Goal: Obtain resource: Download file/media

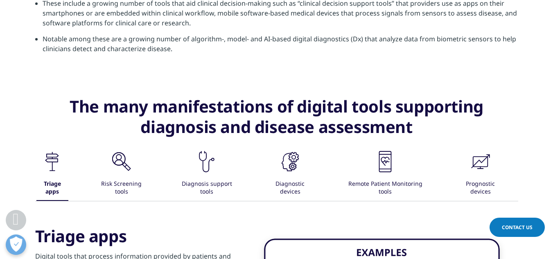
scroll to position [1393, 0]
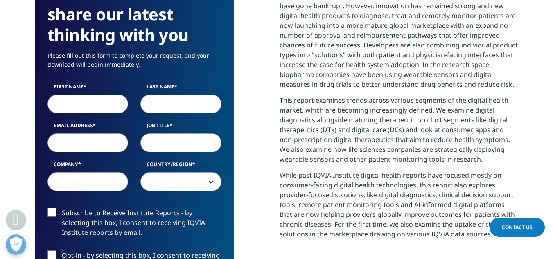
scroll to position [410, 0]
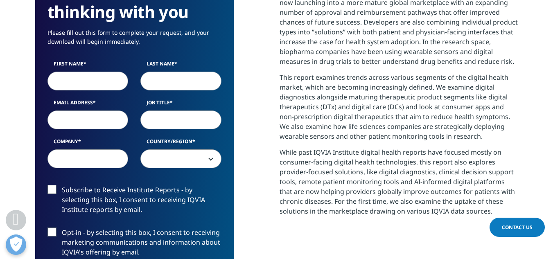
drag, startPoint x: 556, startPoint y: 16, endPoint x: 559, endPoint y: 39, distance: 22.8
click at [92, 76] on input "First Name" at bounding box center [88, 81] width 81 height 19
type input "abhip"
click at [167, 78] on input "Last Name" at bounding box center [180, 81] width 81 height 19
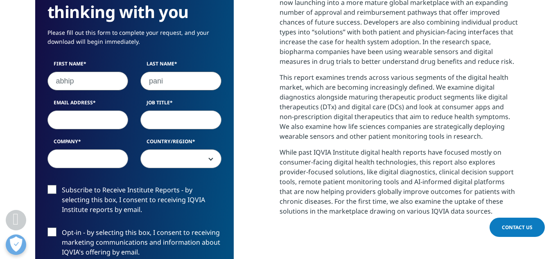
type input "pani"
click at [116, 123] on input "Email Address" at bounding box center [88, 120] width 81 height 19
type input "abhipsapanigrahy@gmail.com"
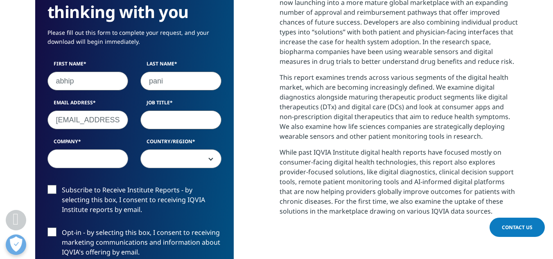
click at [175, 121] on input "Job Title" at bounding box center [180, 120] width 81 height 19
type input "brand manager"
click at [114, 159] on input "Company" at bounding box center [88, 158] width 81 height 19
type input "Aristo"
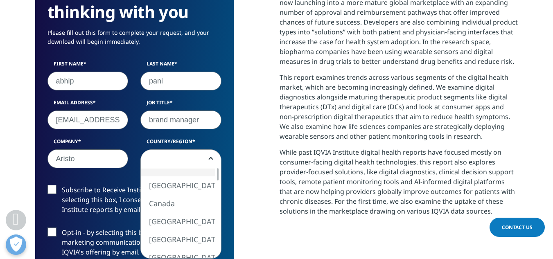
click at [194, 159] on span at bounding box center [181, 159] width 80 height 19
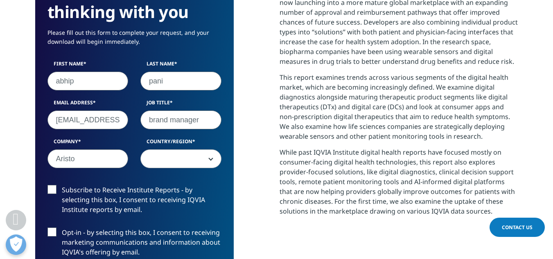
click at [202, 158] on span at bounding box center [181, 159] width 80 height 19
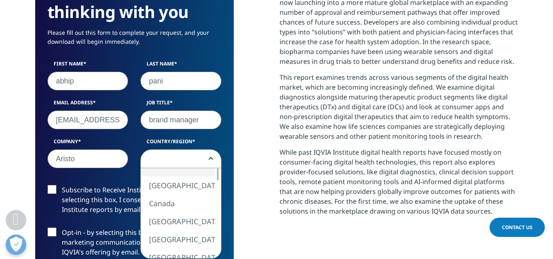
click at [202, 158] on span at bounding box center [181, 159] width 80 height 19
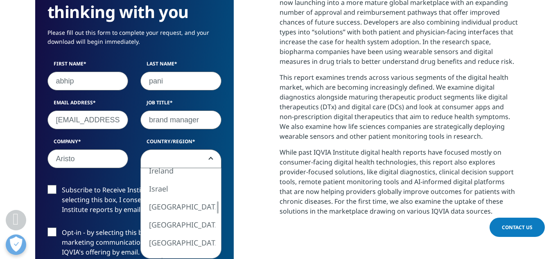
select select "India"
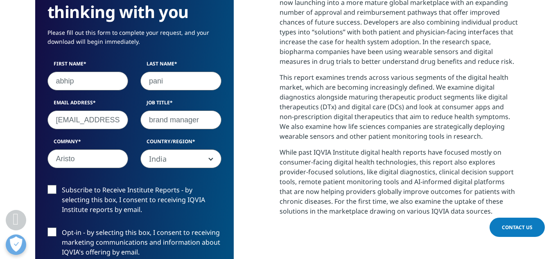
click at [94, 230] on label "Opt-in - by selecting this box, I consent to receiving marketing communications…" at bounding box center [135, 245] width 174 height 34
click at [62, 228] on input "Opt-in - by selecting this box, I consent to receiving marketing communications…" at bounding box center [62, 228] width 0 height 0
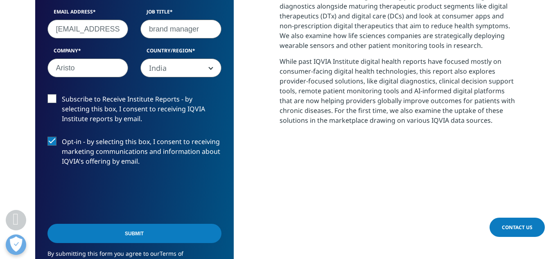
scroll to position [508, 0]
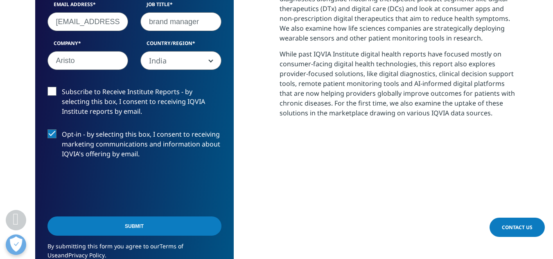
click at [54, 131] on label "Opt-in - by selecting this box, I consent to receiving marketing communications…" at bounding box center [135, 146] width 174 height 34
click at [62, 129] on input "Opt-in - by selecting this box, I consent to receiving marketing communications…" at bounding box center [62, 129] width 0 height 0
click at [104, 224] on input "Submit" at bounding box center [135, 226] width 174 height 19
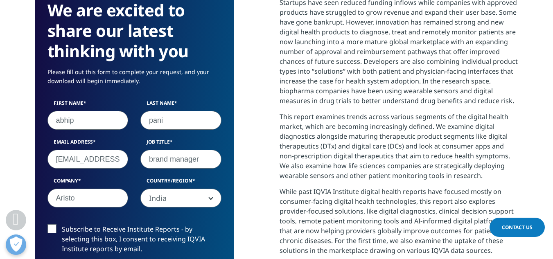
scroll to position [294, 483]
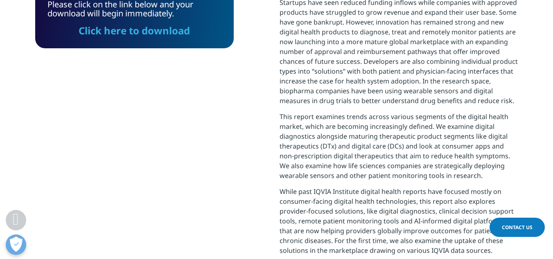
click at [170, 29] on link "Click here to download" at bounding box center [134, 31] width 111 height 14
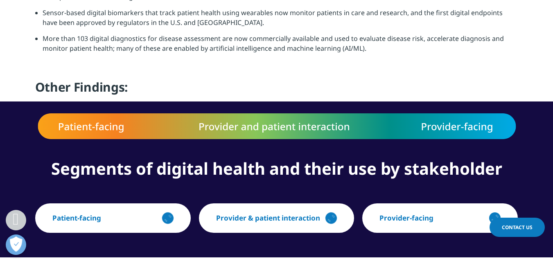
scroll to position [0, 0]
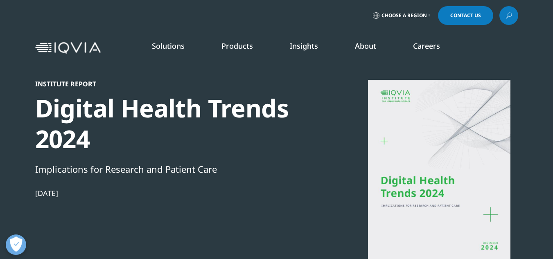
click at [172, 152] on link "SEE LATEST REPORTS" at bounding box center [184, 149] width 106 height 7
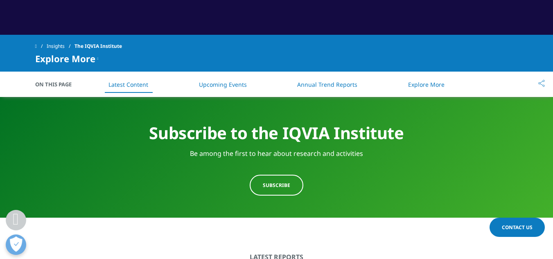
scroll to position [328, 0]
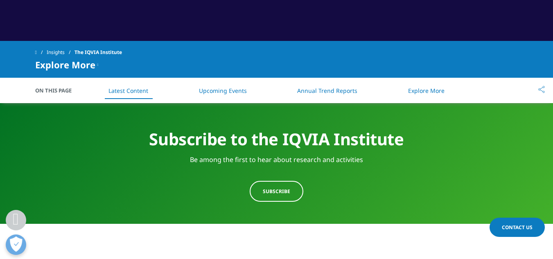
click at [322, 93] on link "Annual Trend Reports" at bounding box center [327, 91] width 60 height 8
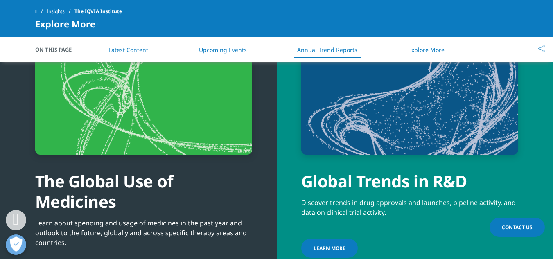
scroll to position [2642, 0]
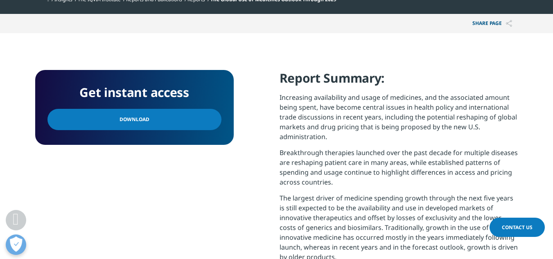
scroll to position [300, 0]
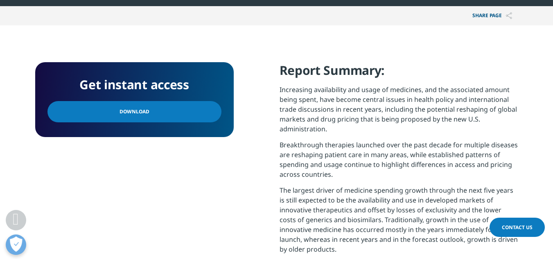
click at [171, 113] on link "Download" at bounding box center [135, 111] width 174 height 21
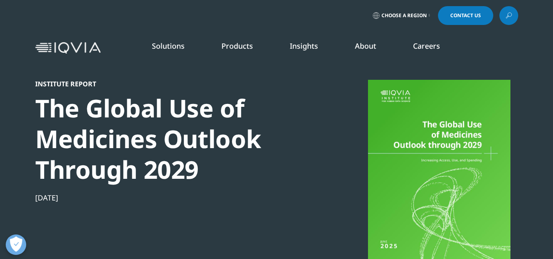
scroll to position [329, 483]
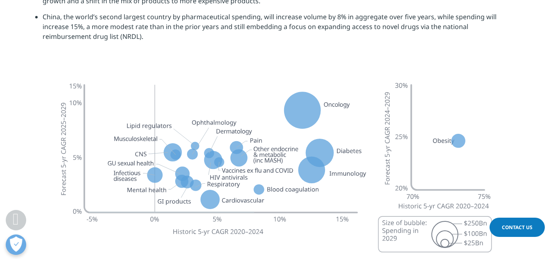
drag, startPoint x: 556, startPoint y: 13, endPoint x: 549, endPoint y: 192, distance: 179.5
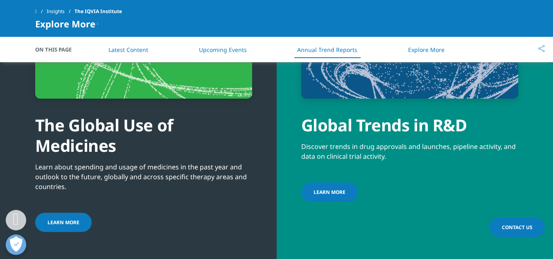
click at [331, 189] on span "Learn more" at bounding box center [330, 192] width 32 height 7
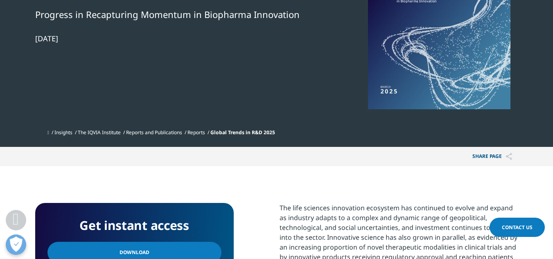
scroll to position [180, 0]
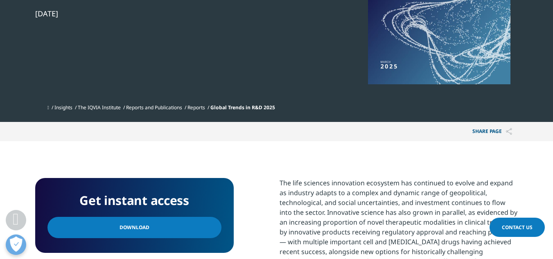
click at [156, 233] on link "Download" at bounding box center [135, 227] width 174 height 21
